Goal: Check status: Check status

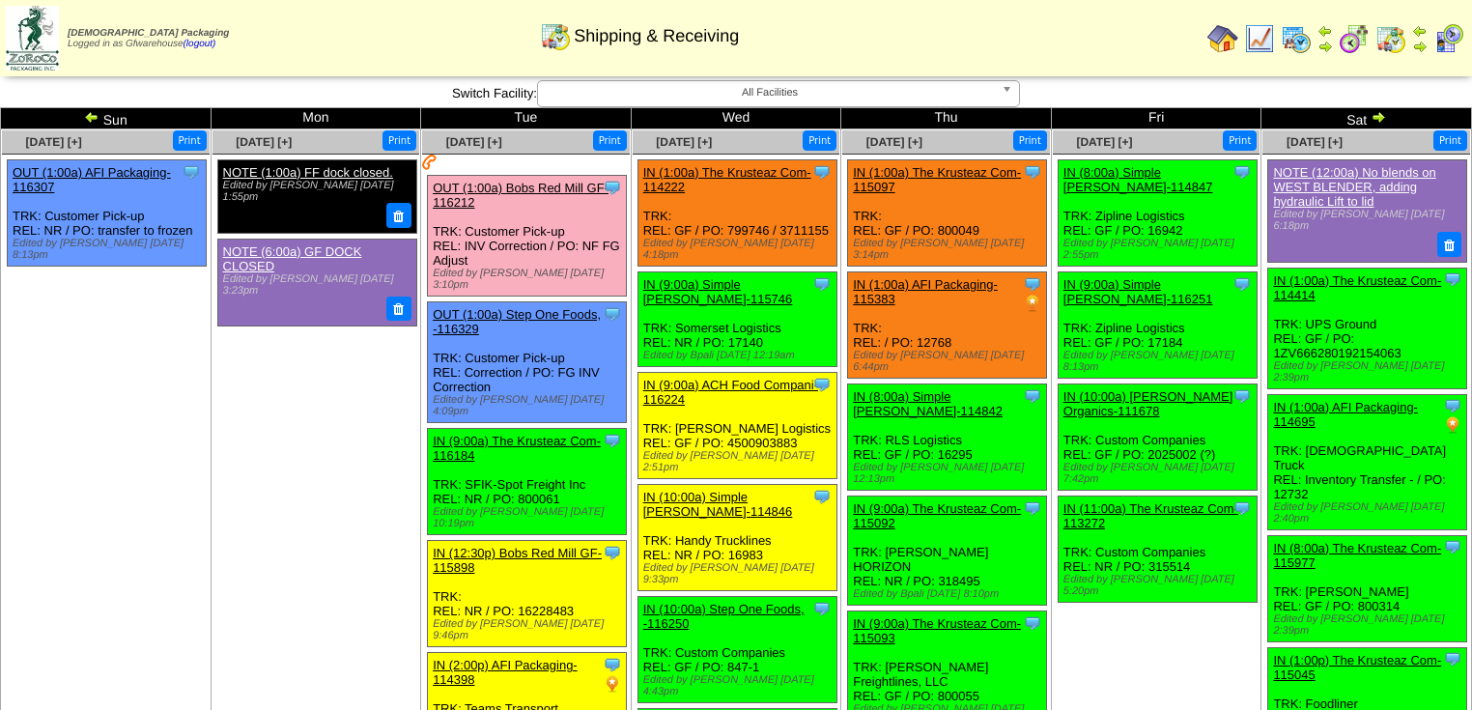
click at [1380, 120] on img at bounding box center [1378, 116] width 15 height 15
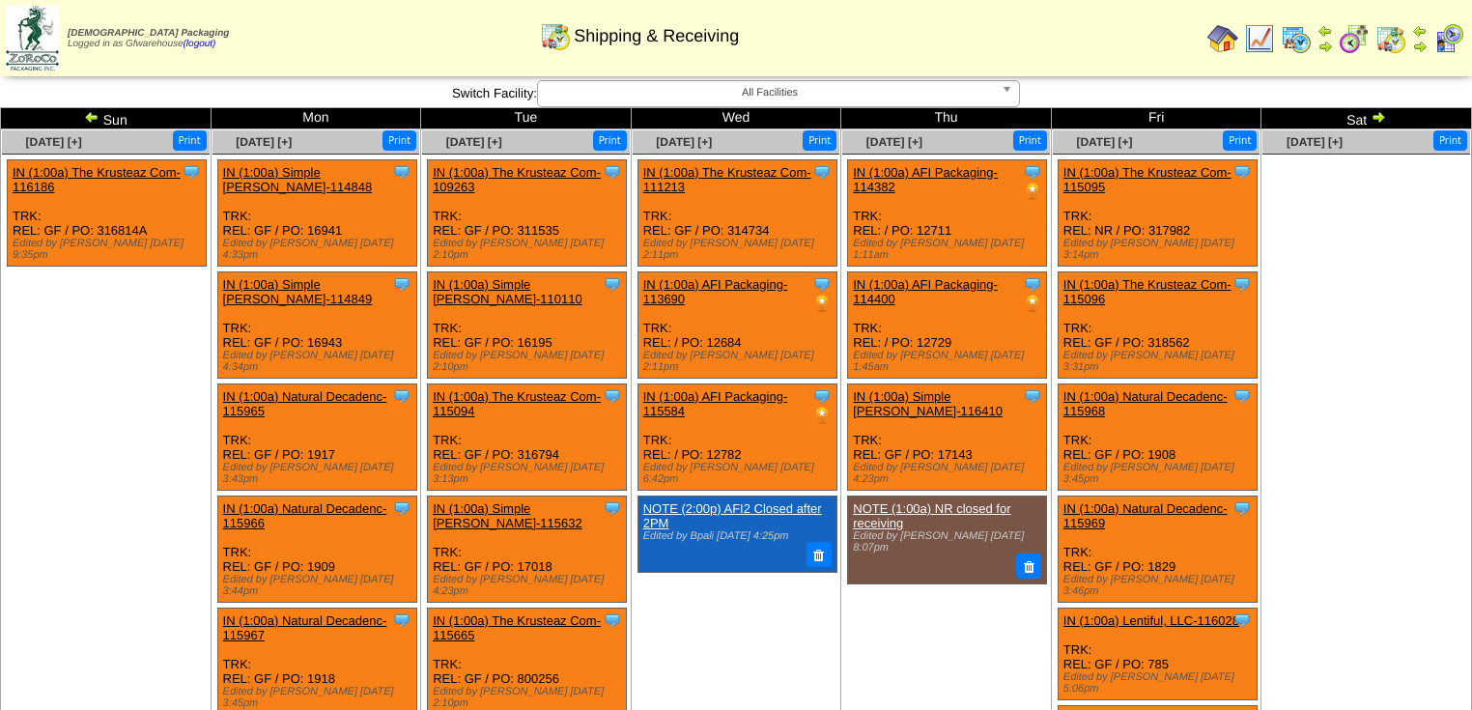
click at [90, 116] on img at bounding box center [91, 116] width 15 height 15
